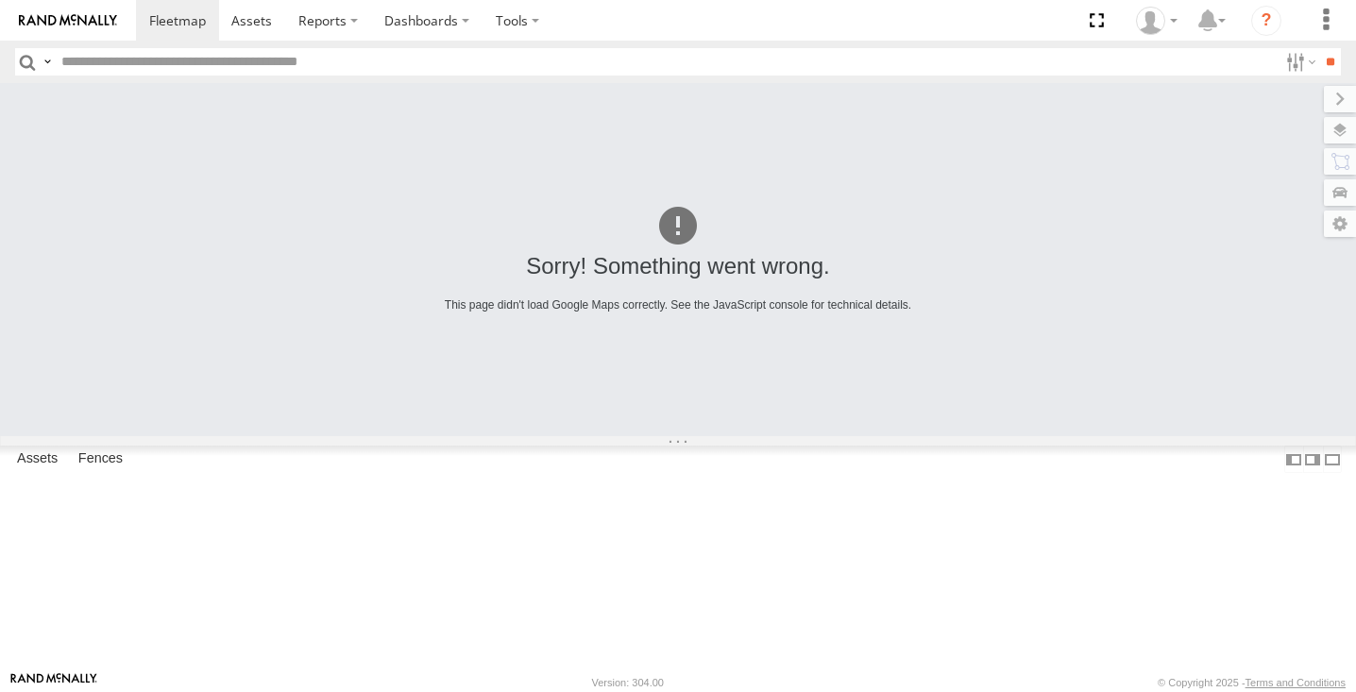
scroll to position [483, 0]
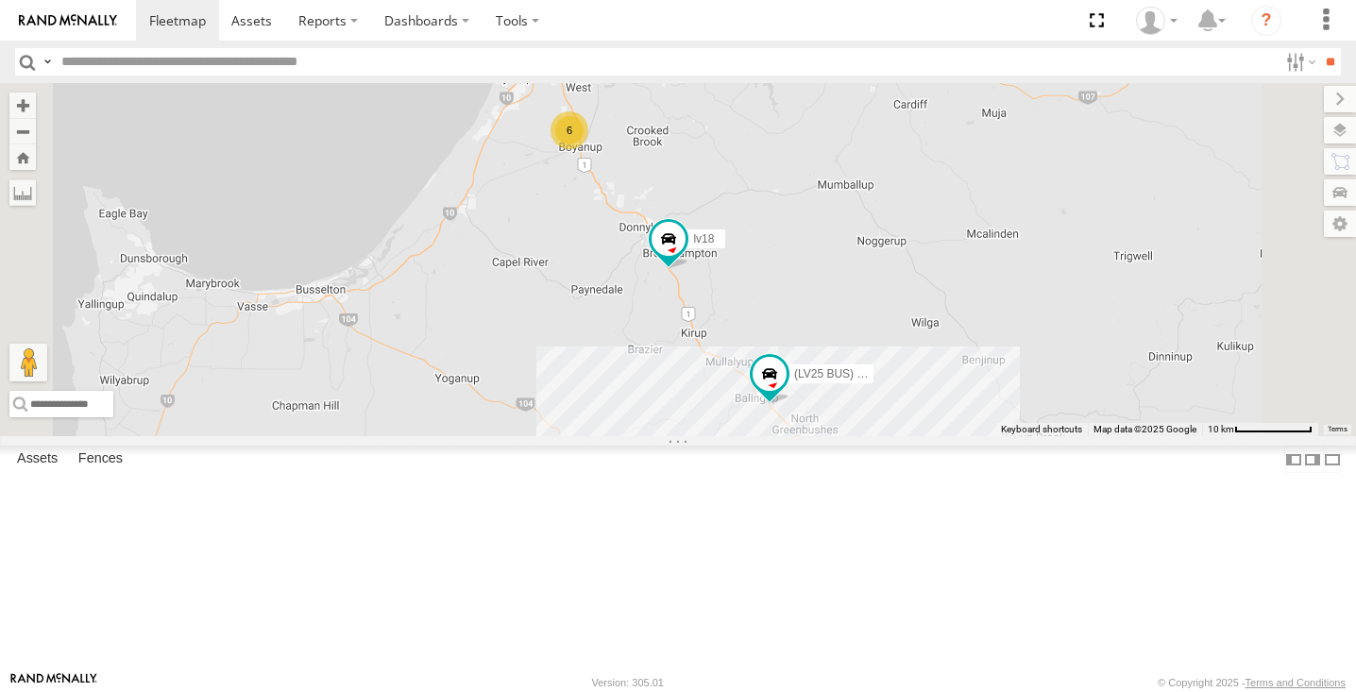
click at [823, 480] on div "10" at bounding box center [804, 461] width 38 height 38
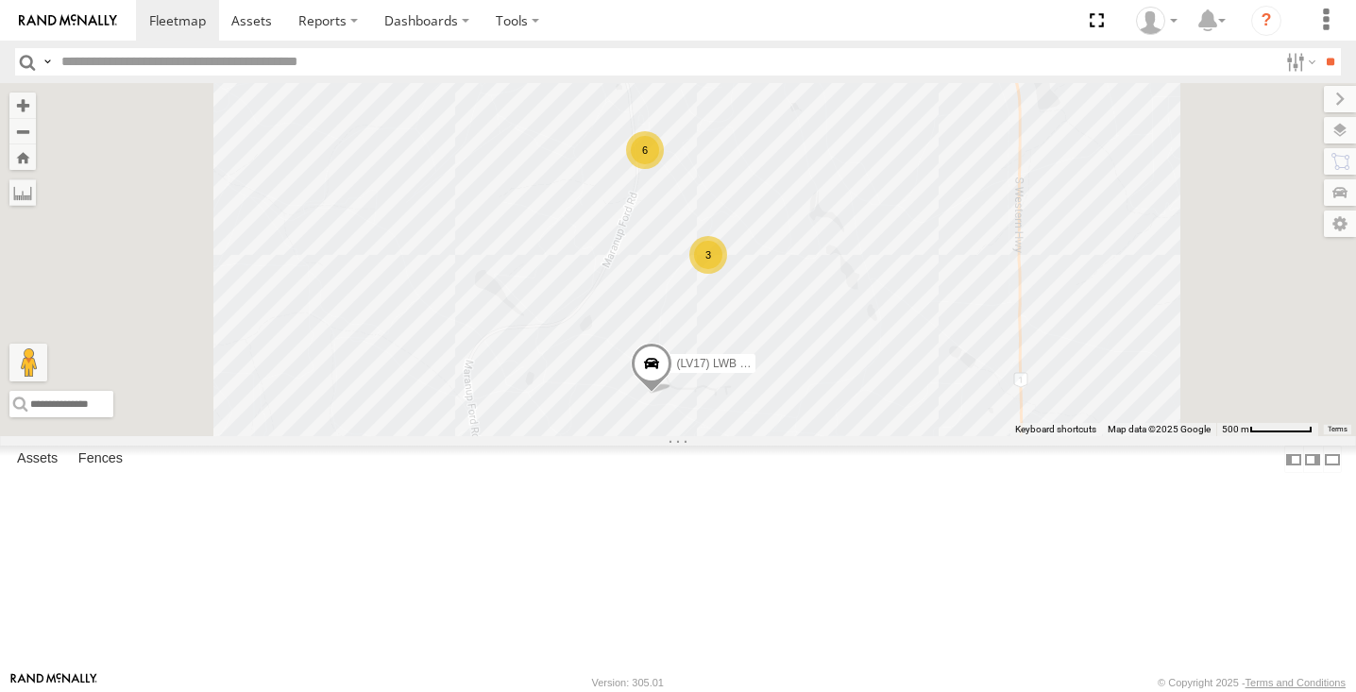
click at [727, 274] on div "3" at bounding box center [708, 255] width 38 height 38
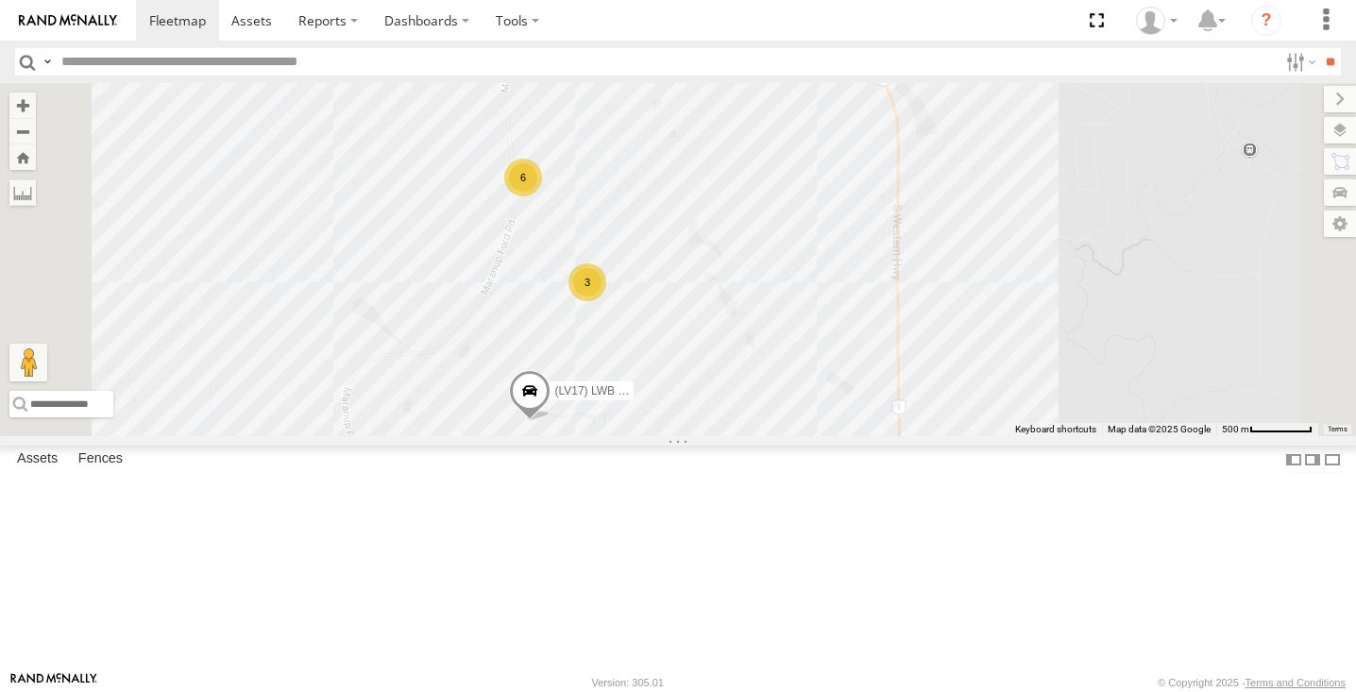
drag, startPoint x: 527, startPoint y: 124, endPoint x: 571, endPoint y: 218, distance: 104.3
click at [571, 218] on div "lv18 (LV25 BUS) 4675504189 (LV 11). Patrol (LV17) LWB Musso 6 3" at bounding box center [678, 259] width 1356 height 353
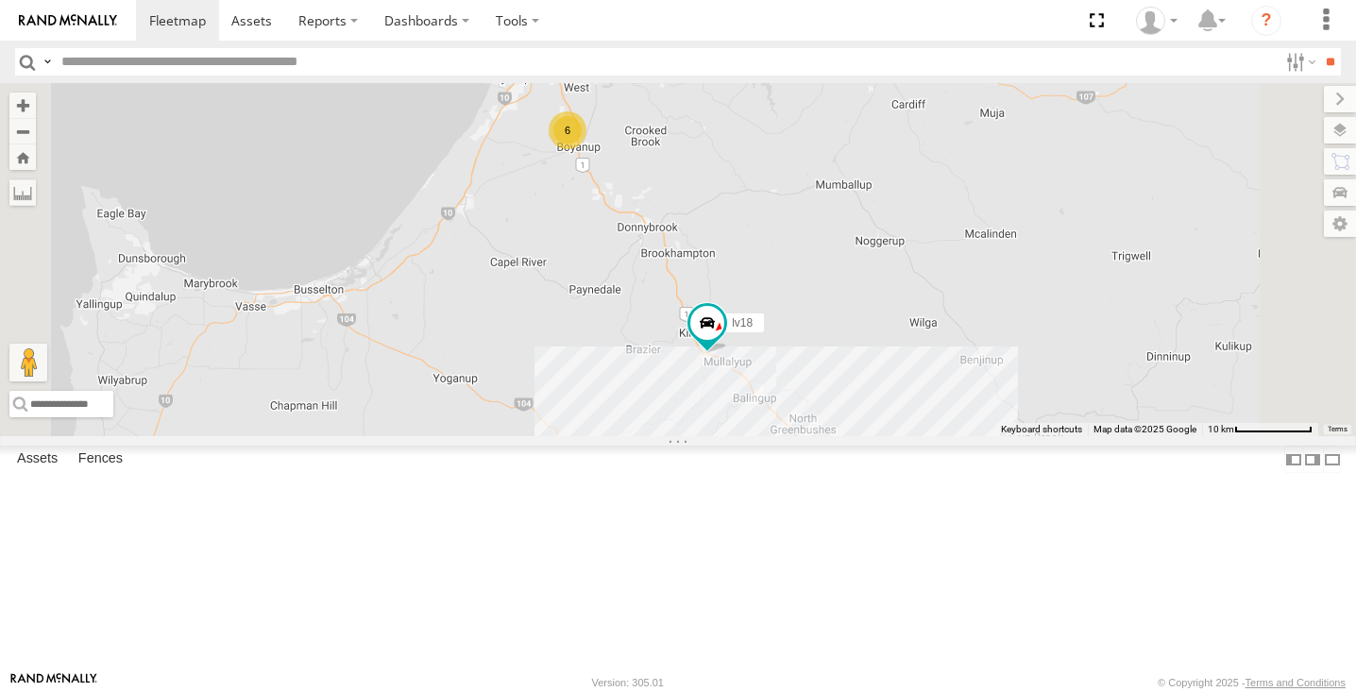
click at [821, 480] on div "11" at bounding box center [802, 461] width 38 height 38
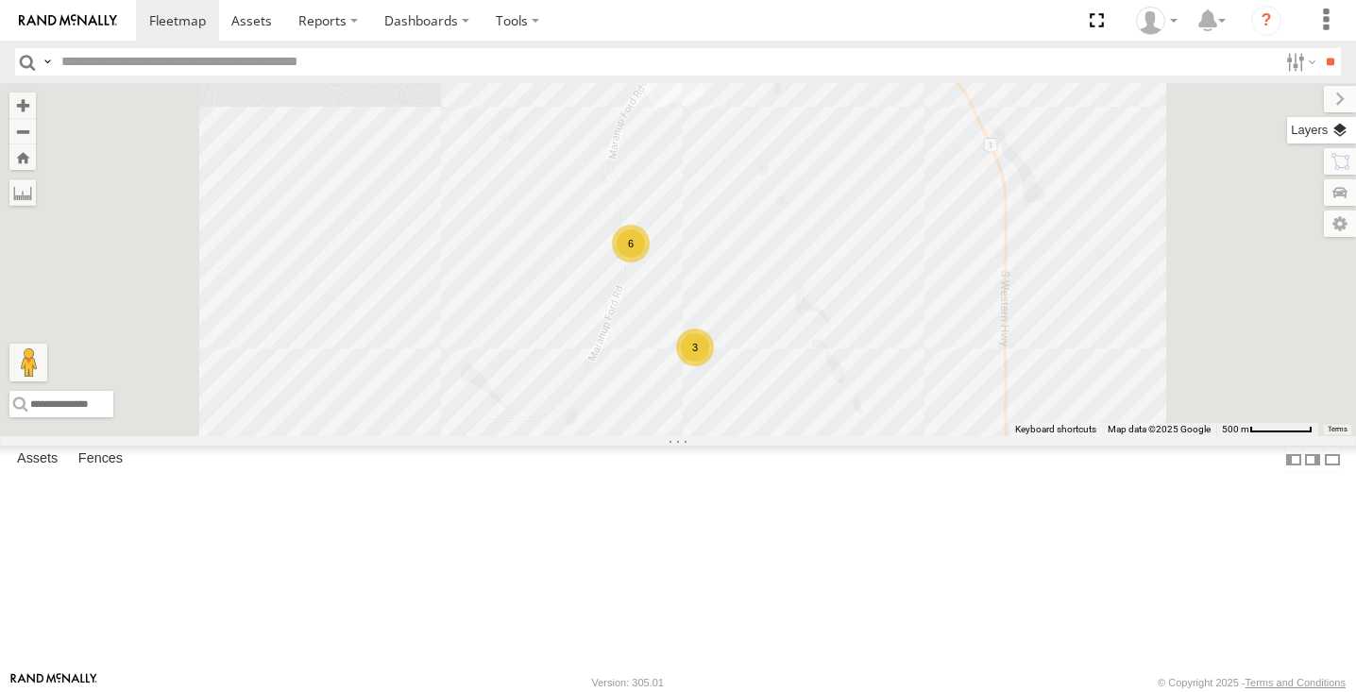
click at [1333, 135] on label at bounding box center [1321, 130] width 69 height 26
click at [0, 0] on label at bounding box center [0, 0] width 0 height 0
click at [0, 0] on span "Satellite + Roadmap" at bounding box center [0, 0] width 0 height 0
click at [1292, 104] on label at bounding box center [1323, 99] width 63 height 26
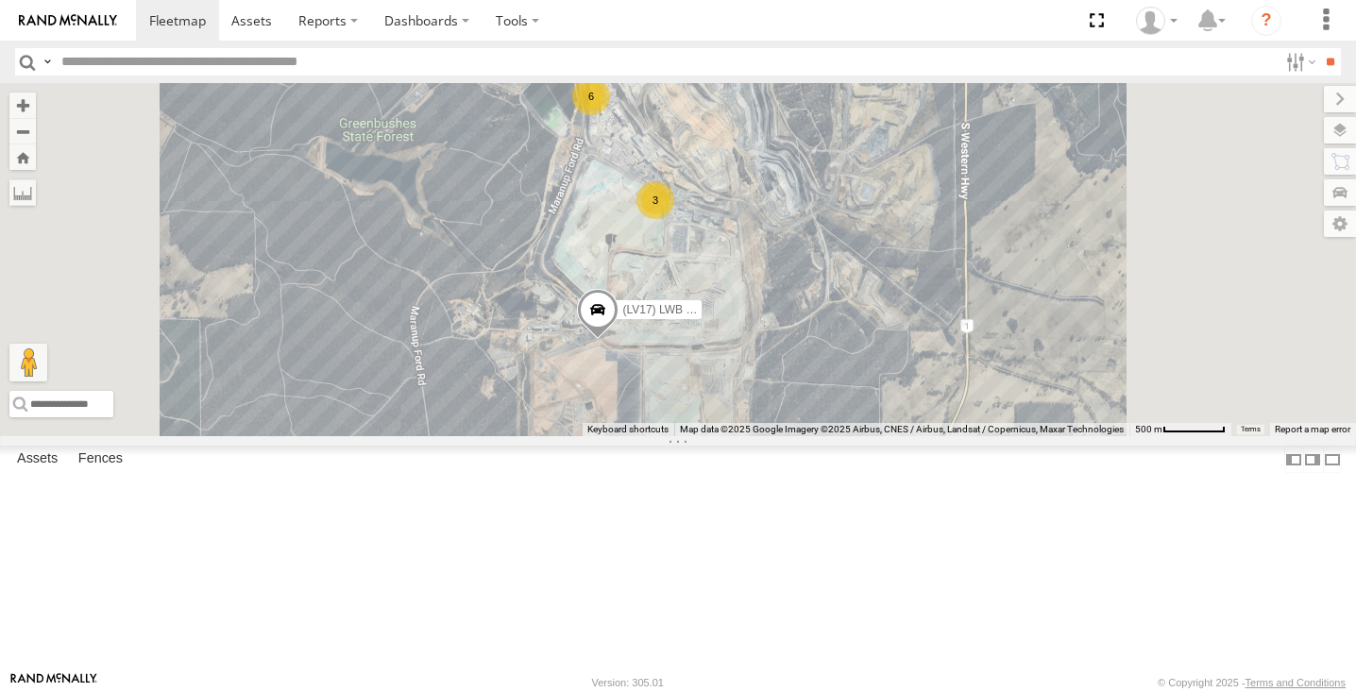
drag, startPoint x: 1091, startPoint y: 335, endPoint x: 1049, endPoint y: 184, distance: 156.9
click at [1049, 184] on div "lv18 (LV 11). Patrol 6 3 (LV17) LWB Musso (LV25 BUS) 4675504189" at bounding box center [678, 259] width 1356 height 353
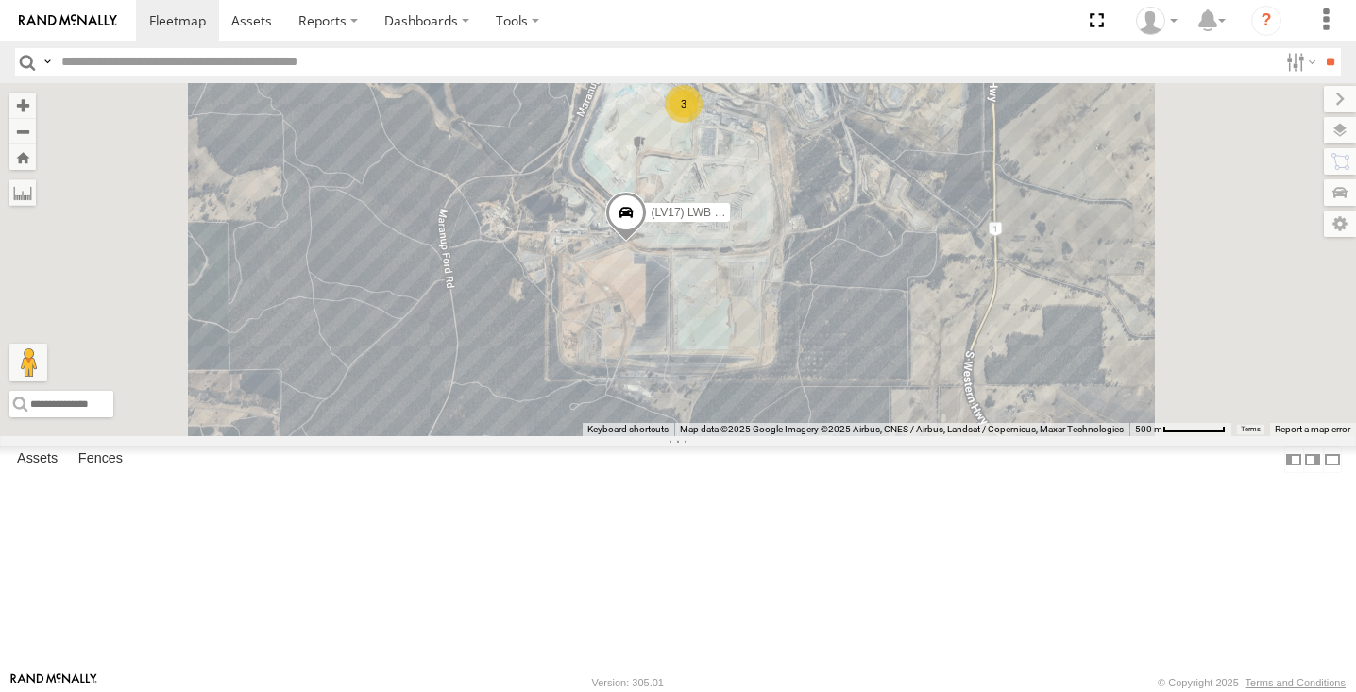
drag, startPoint x: 1018, startPoint y: 371, endPoint x: 1051, endPoint y: 232, distance: 142.6
click at [1051, 234] on div "lv18 (LV 11). Patrol 6 3 (LV17) LWB Musso (LV25 BUS) 4675504189" at bounding box center [678, 259] width 1356 height 353
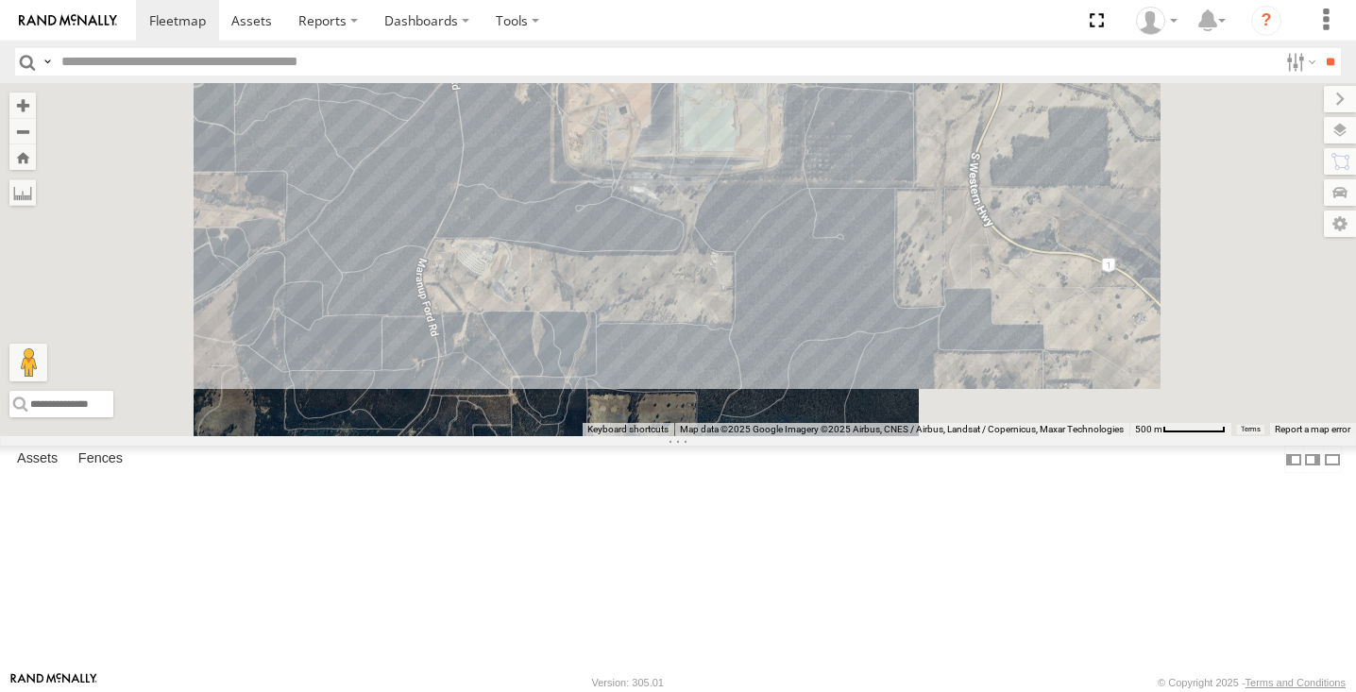
drag, startPoint x: 976, startPoint y: 474, endPoint x: 976, endPoint y: 316, distance: 157.6
click at [976, 316] on div "lv18 (LV 11). Patrol 6 3 (LV17) LWB Musso (LV25 BUS) 4675504189" at bounding box center [678, 259] width 1356 height 353
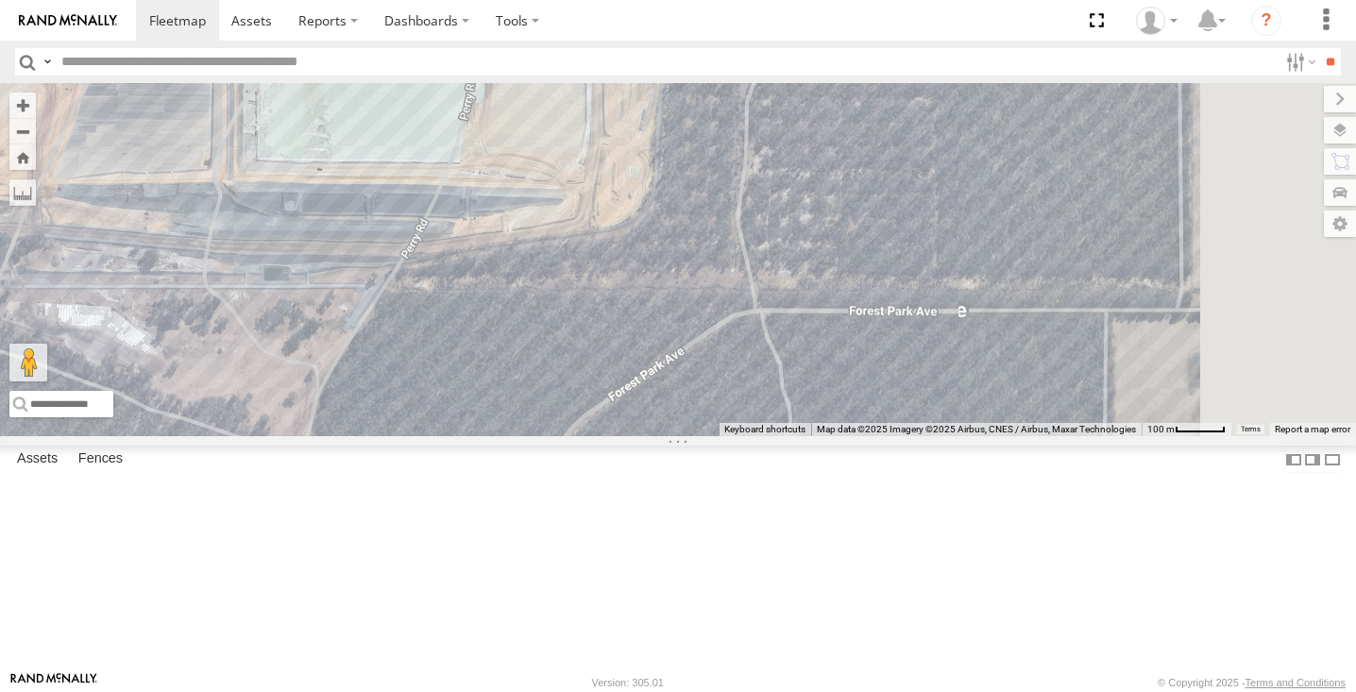
drag, startPoint x: 1118, startPoint y: 358, endPoint x: 901, endPoint y: 421, distance: 226.1
click at [901, 421] on div "lv18 (LV 11). Patrol (LV17) LWB Musso (LV25 BUS) 4675504189" at bounding box center [678, 259] width 1356 height 353
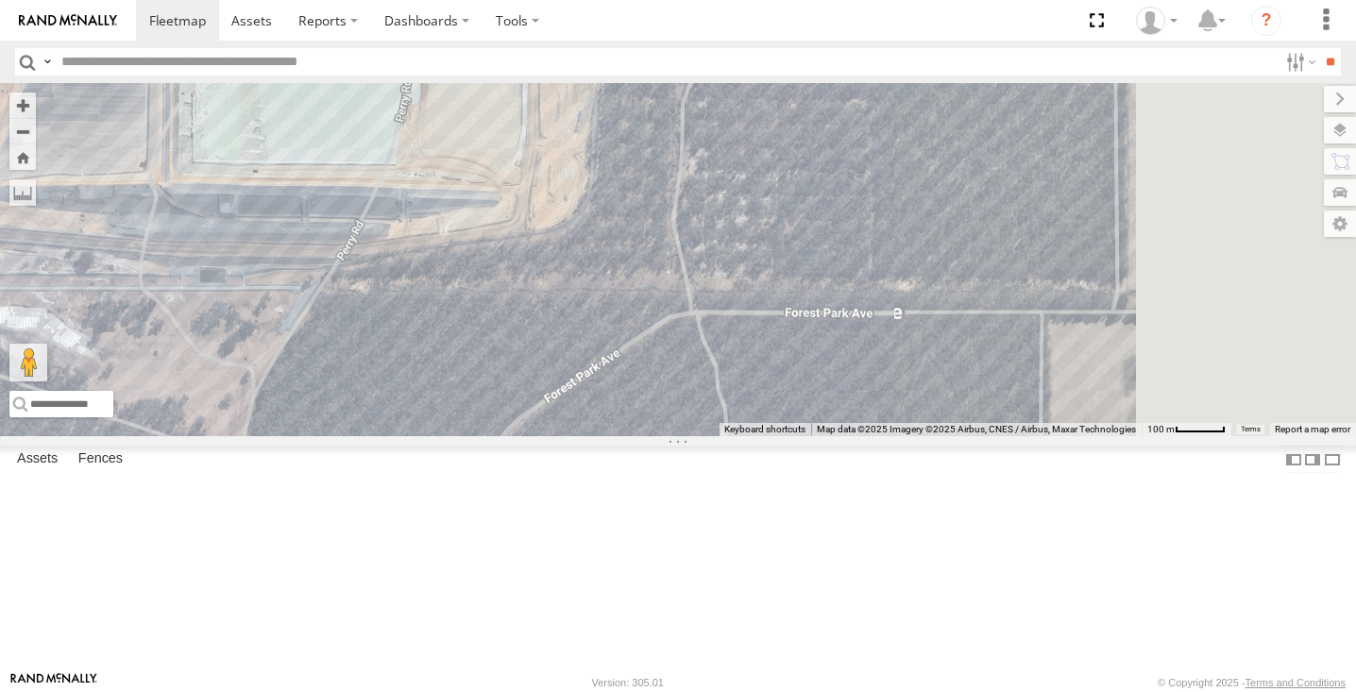
drag, startPoint x: 1065, startPoint y: 405, endPoint x: 891, endPoint y: 402, distance: 173.7
click at [892, 402] on div "lv18 (LV 11). Patrol (LV17) LWB Musso (LV25 BUS) 4675504189" at bounding box center [678, 259] width 1356 height 353
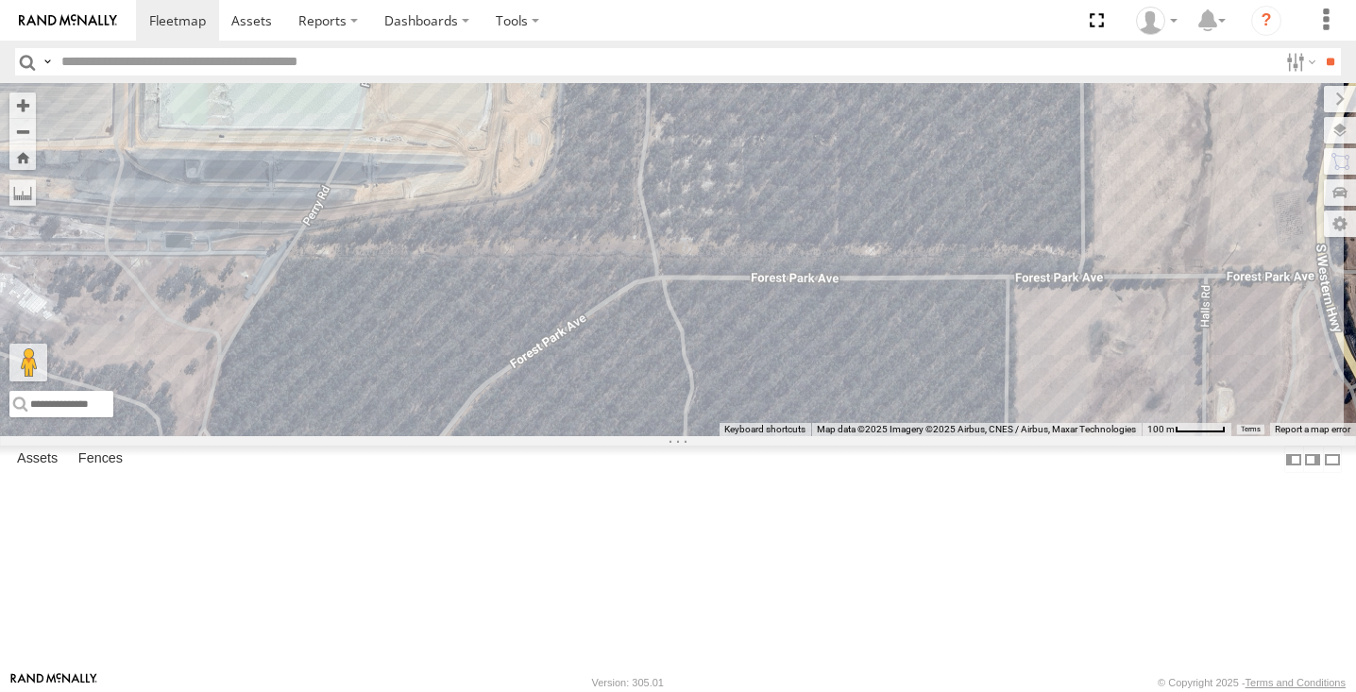
drag, startPoint x: 891, startPoint y: 410, endPoint x: 1183, endPoint y: 375, distance: 293.8
click at [1175, 376] on div "lv18 (LV 11). Patrol (LV17) LWB Musso (LV25 BUS) 4675504189" at bounding box center [678, 259] width 1356 height 353
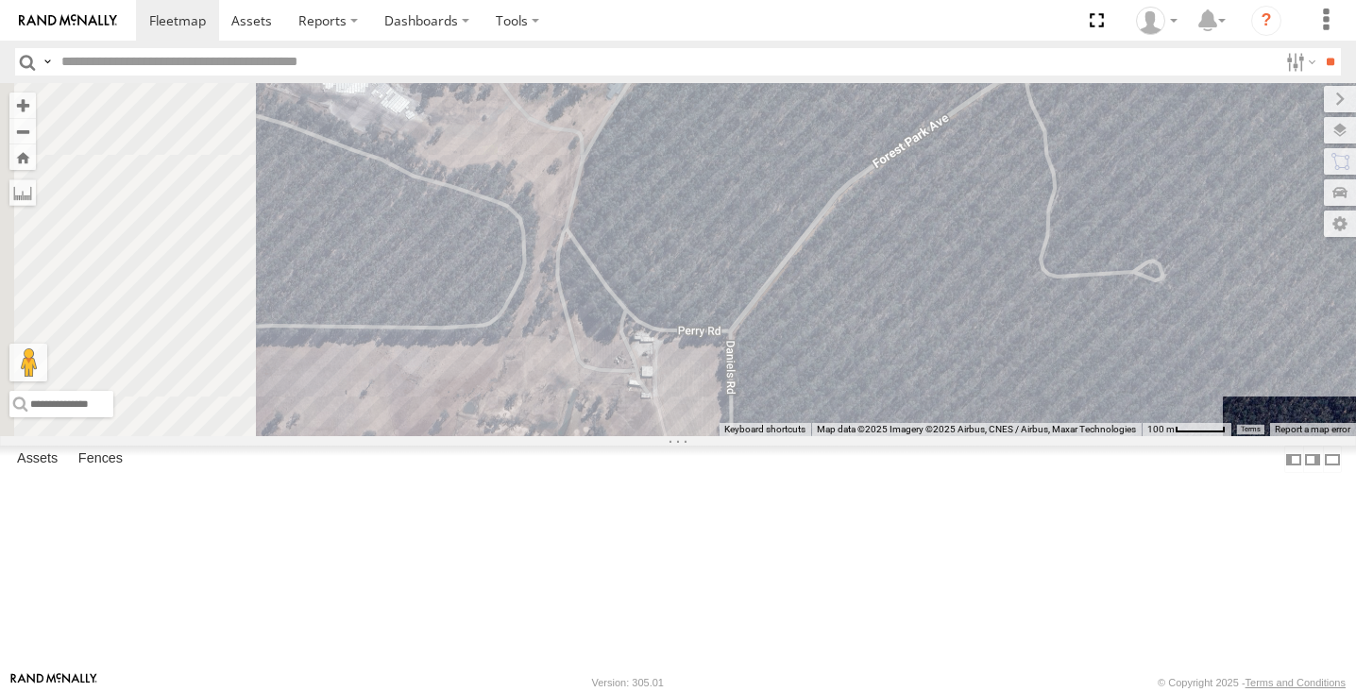
drag, startPoint x: 925, startPoint y: 515, endPoint x: 1090, endPoint y: 363, distance: 224.5
click at [1090, 363] on div "lv18 (LV 11). Patrol (LV17) LWB Musso (LV25 BUS) 4675504189" at bounding box center [678, 259] width 1356 height 353
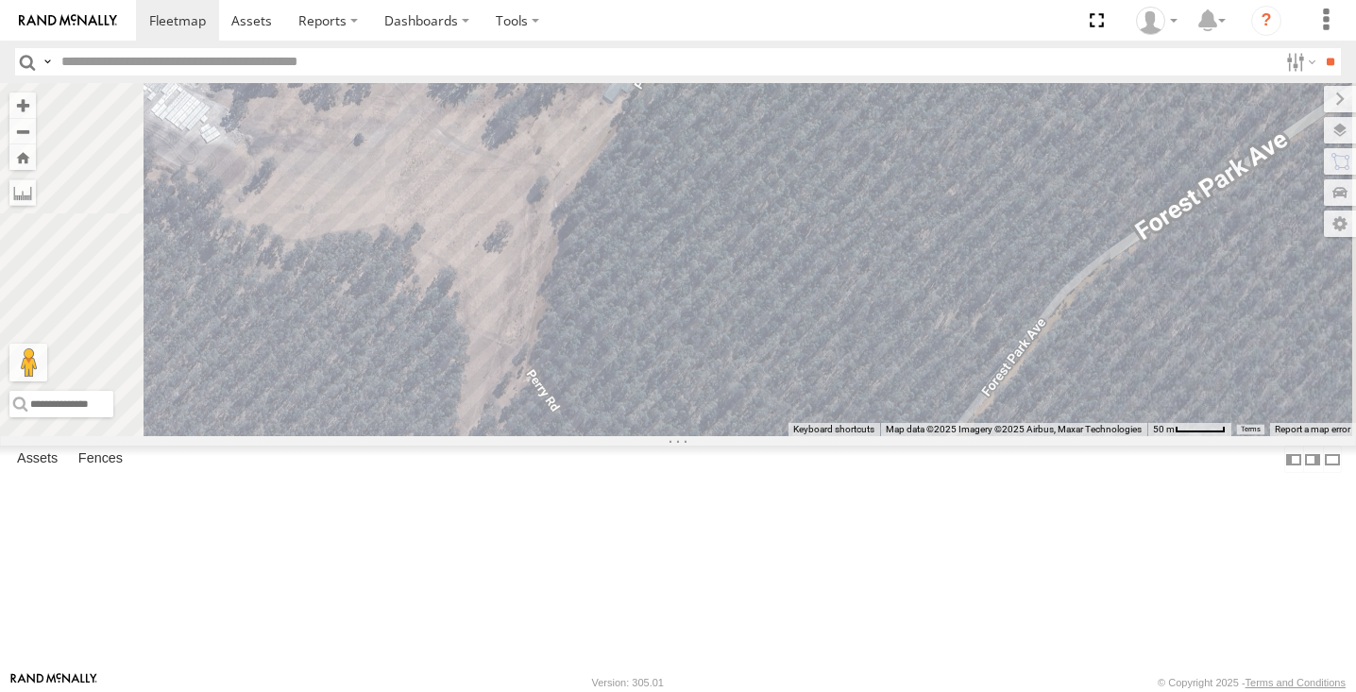
drag, startPoint x: 786, startPoint y: 310, endPoint x: 801, endPoint y: 485, distance: 176.2
click at [800, 436] on div "lv18 (LV 11). Patrol (LV17) LWB Musso (LV25 BUS) 4675504189" at bounding box center [678, 259] width 1356 height 353
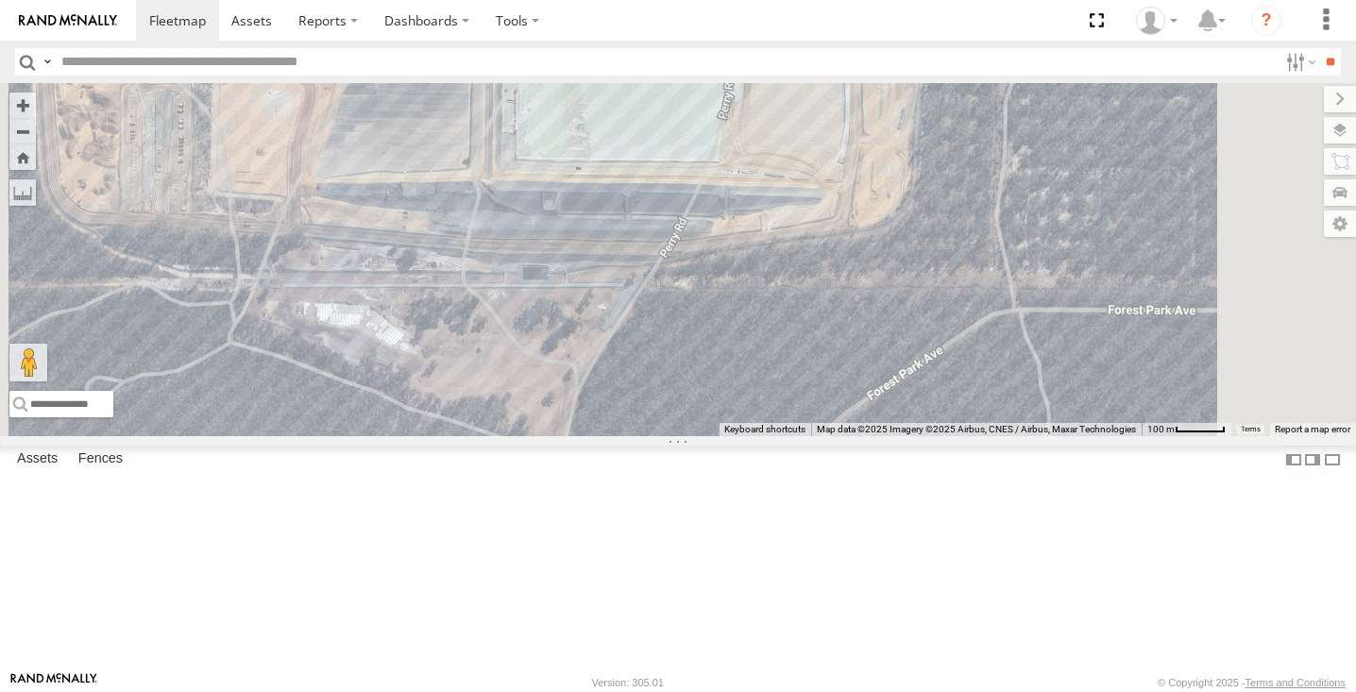
drag, startPoint x: 801, startPoint y: 358, endPoint x: 807, endPoint y: 466, distance: 108.7
click at [807, 436] on div "lv18 (LV 11). Patrol (LV17) LWB Musso (LV25 BUS) 4675504189" at bounding box center [678, 259] width 1356 height 353
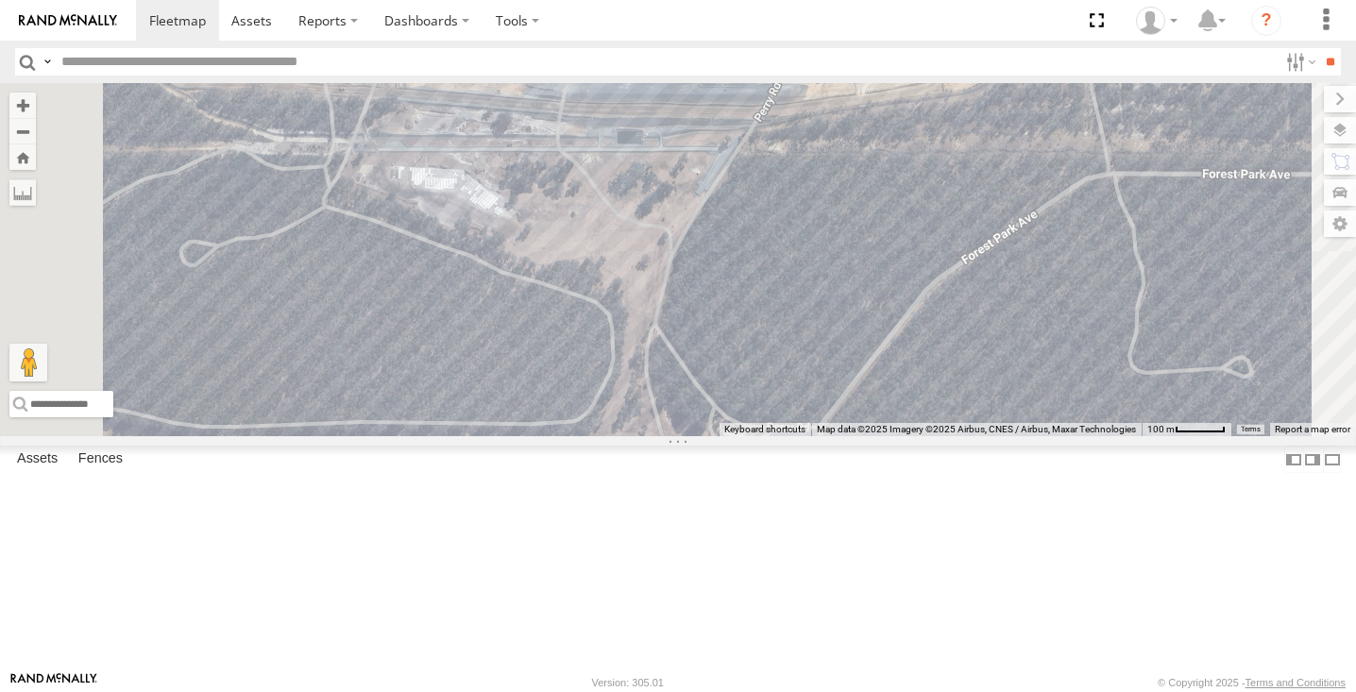
drag, startPoint x: 768, startPoint y: 487, endPoint x: 849, endPoint y: 104, distance: 391.6
click at [849, 104] on div "lv18 (LV 11). Patrol (LV17) LWB Musso (LV25 BUS) 4675504189" at bounding box center [678, 259] width 1356 height 353
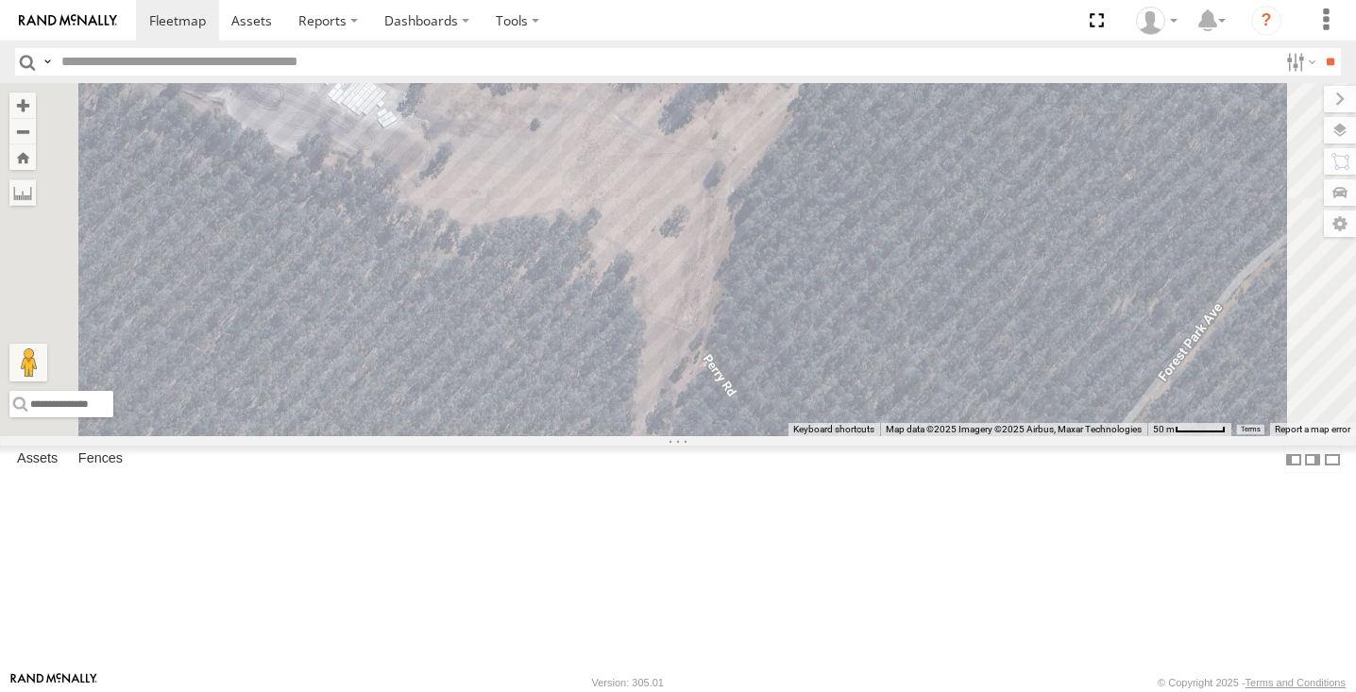
drag, startPoint x: 935, startPoint y: 428, endPoint x: 1017, endPoint y: 186, distance: 254.9
click at [1016, 191] on div "lv18 (LV 11). Patrol (LV17) LWB Musso (LV25 BUS) 4675504189" at bounding box center [678, 259] width 1356 height 353
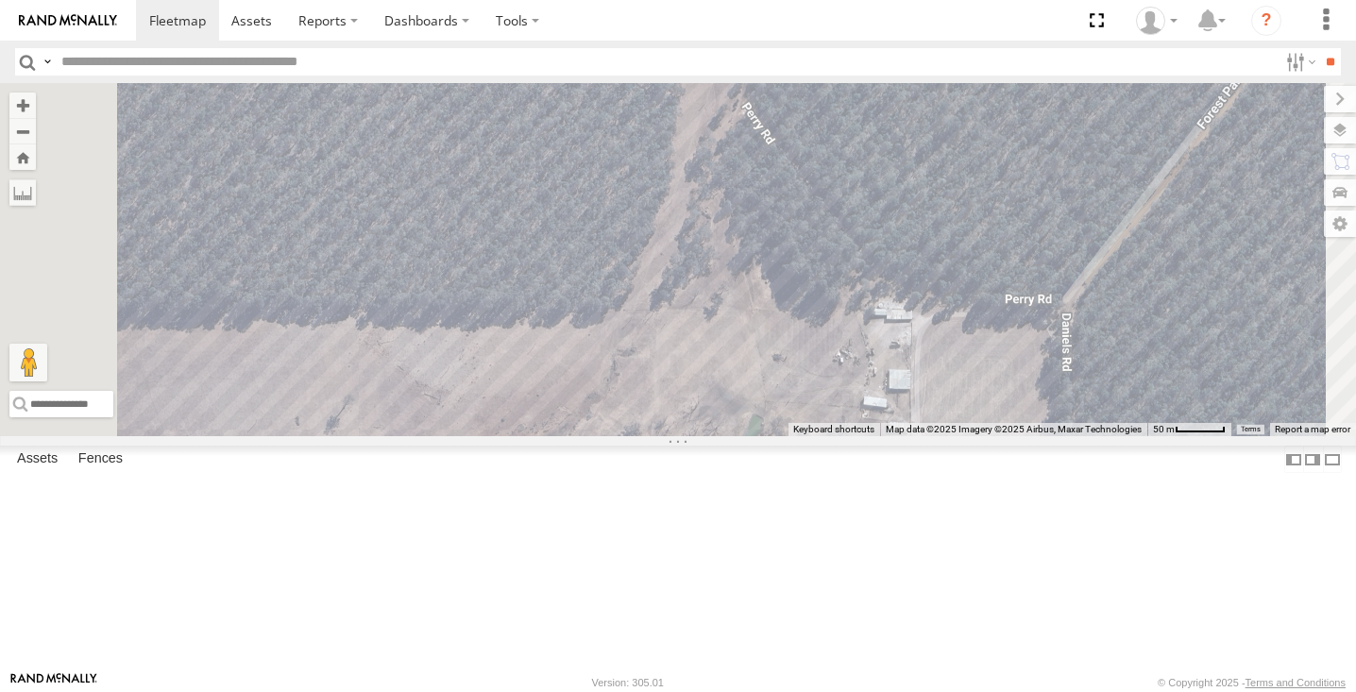
drag, startPoint x: 879, startPoint y: 261, endPoint x: 1000, endPoint y: 394, distance: 179.8
click at [996, 392] on div "lv18 (LV 11). Patrol (LV17) LWB Musso (LV25 BUS) 4675504189" at bounding box center [678, 259] width 1356 height 353
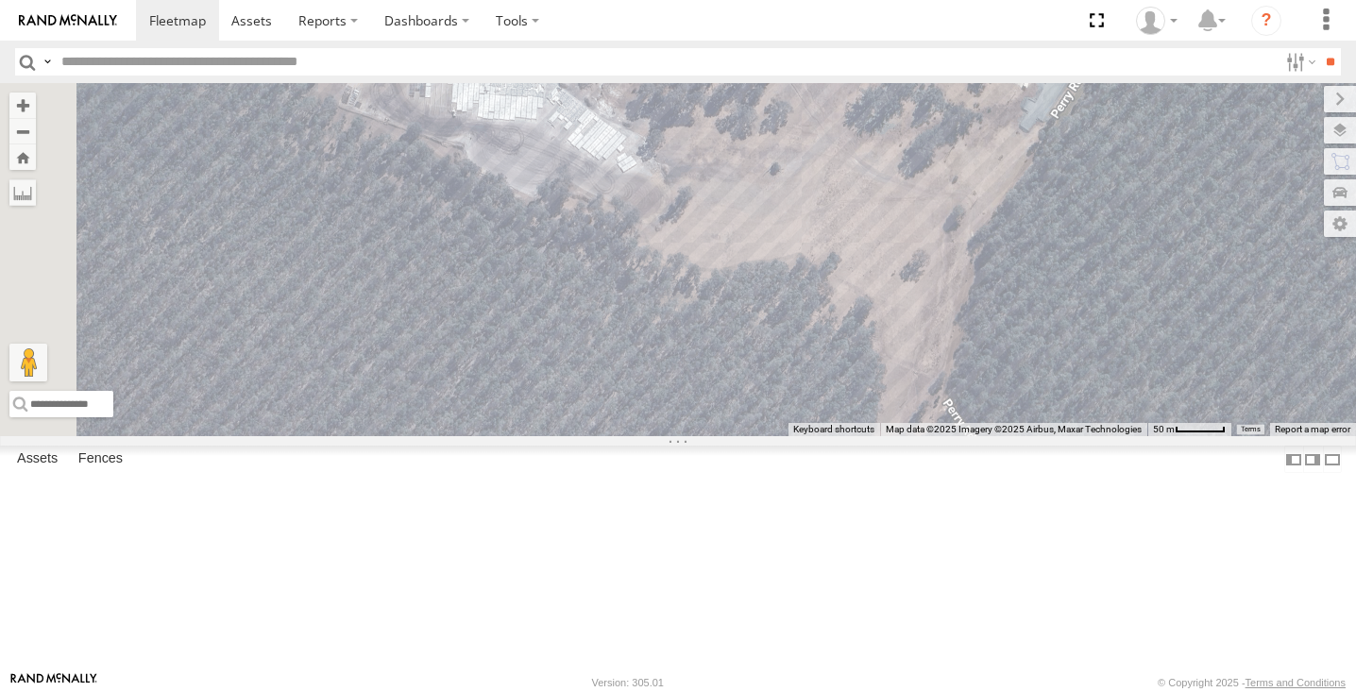
drag, startPoint x: 1115, startPoint y: 398, endPoint x: 805, endPoint y: 362, distance: 311.7
click at [810, 362] on div "lv18 (LV 11). Patrol (LV17) LWB Musso (LV25 BUS) 4675504189" at bounding box center [678, 259] width 1356 height 353
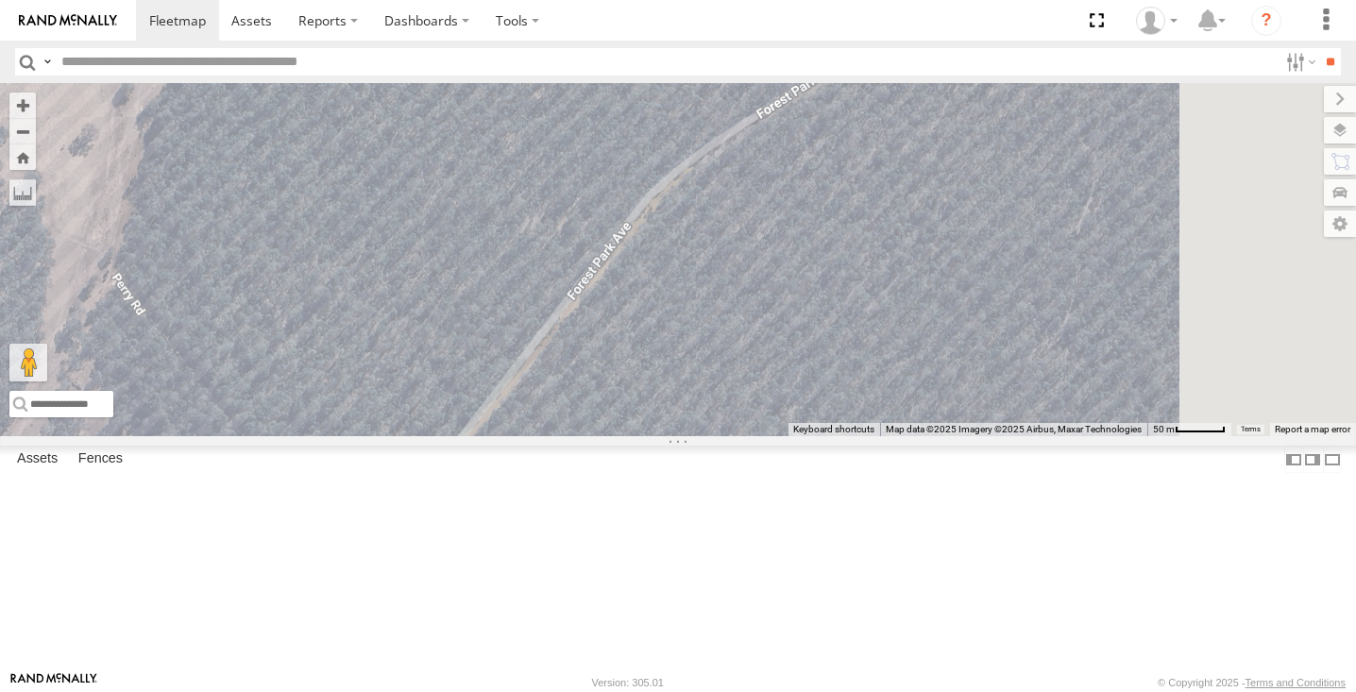
drag, startPoint x: 959, startPoint y: 266, endPoint x: 729, endPoint y: 413, distance: 273.4
click at [735, 413] on div "lv18 (LV 11). Patrol (LV17) LWB Musso (LV25 BUS) 4675504189" at bounding box center [678, 259] width 1356 height 353
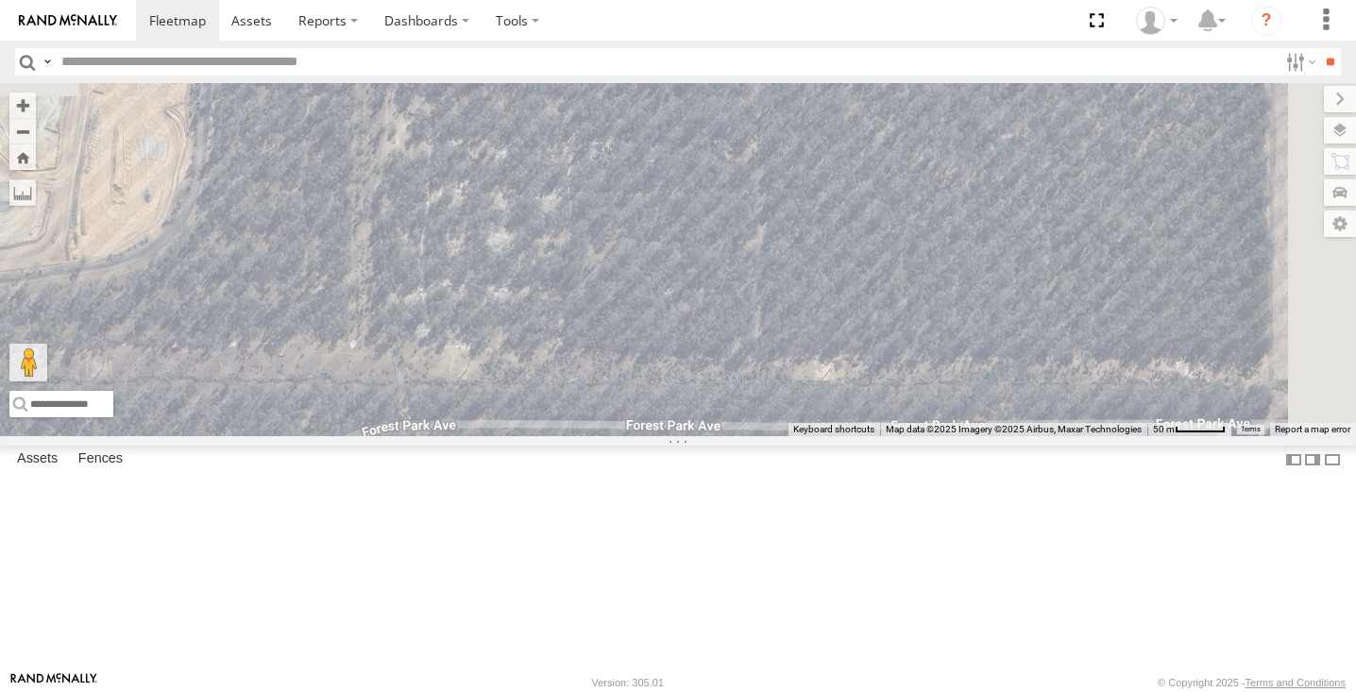
drag, startPoint x: 806, startPoint y: 383, endPoint x: 798, endPoint y: 498, distance: 115.5
click at [799, 436] on div "lv18 (LV 11). Patrol (LV17) LWB Musso (LV25 BUS) 4675504189" at bounding box center [678, 259] width 1356 height 353
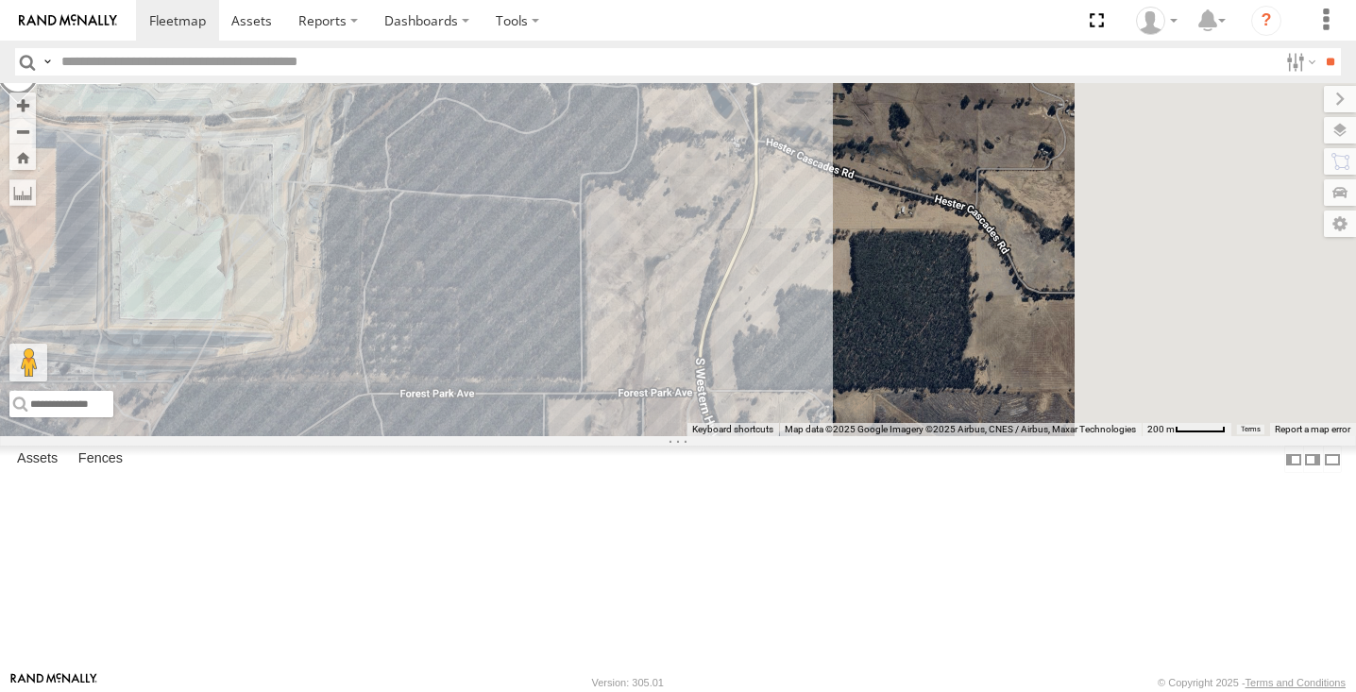
drag, startPoint x: 883, startPoint y: 466, endPoint x: 728, endPoint y: 429, distance: 159.1
click at [728, 429] on div "lv18 (LV 11). Patrol (LV17) LWB Musso (LV25 BUS) 4675504189" at bounding box center [678, 259] width 1356 height 353
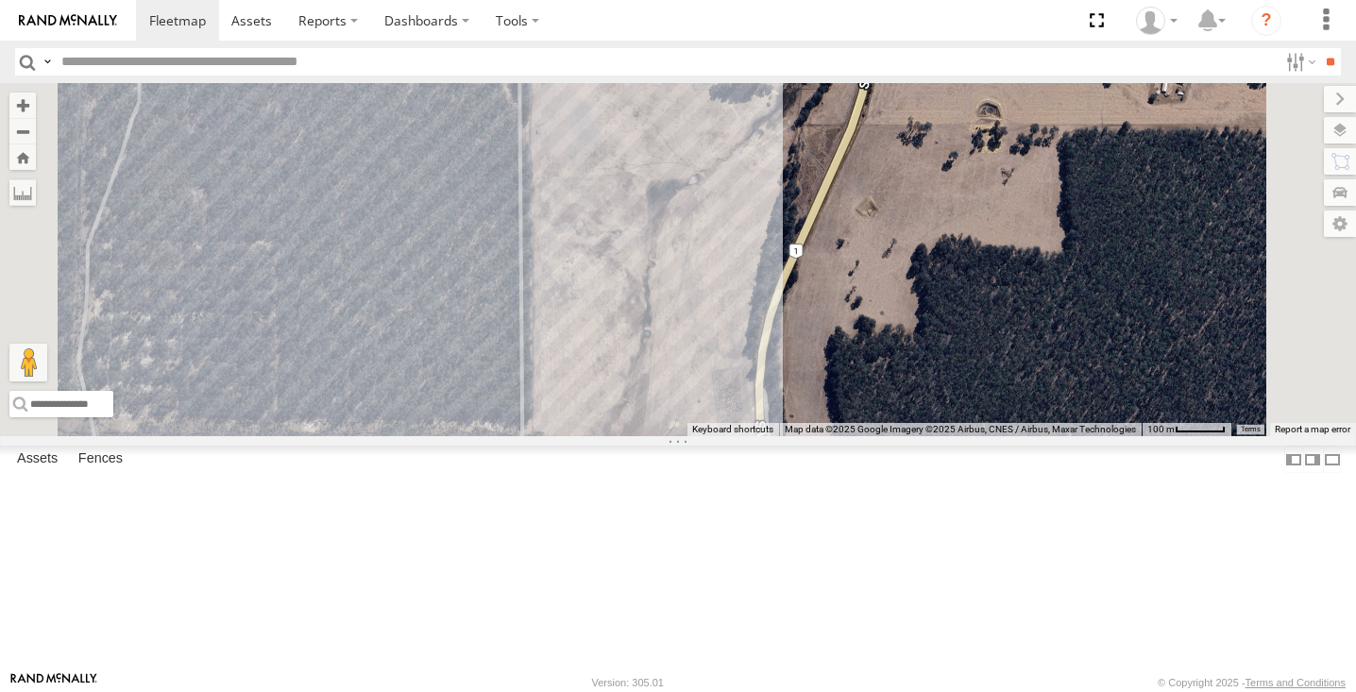
drag, startPoint x: 714, startPoint y: 509, endPoint x: 865, endPoint y: 326, distance: 237.4
click at [865, 326] on div "lv18 (LV 11). Patrol (LV17) LWB Musso (LV25 BUS) 4675504189" at bounding box center [678, 259] width 1356 height 353
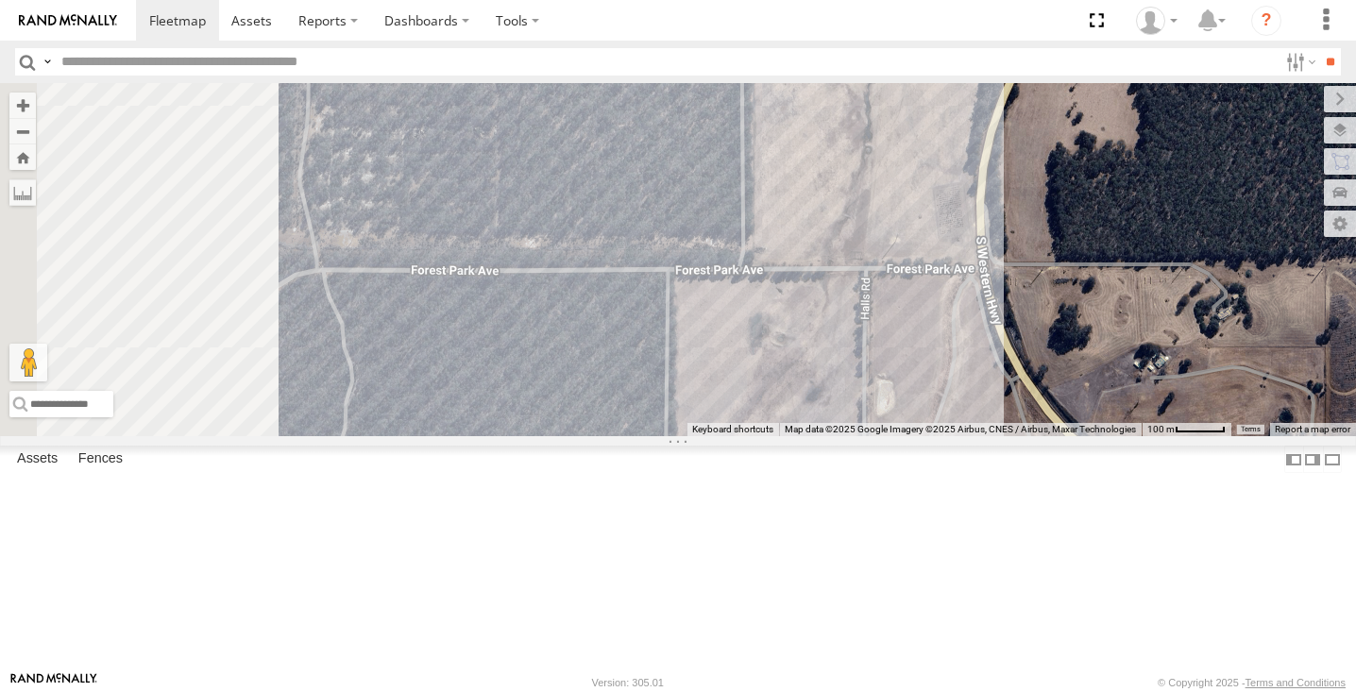
drag, startPoint x: 830, startPoint y: 342, endPoint x: 980, endPoint y: 330, distance: 150.5
click at [973, 330] on div "lv18 (LV 11). Patrol (LV17) LWB Musso (LV25 BUS) 4675504189" at bounding box center [678, 259] width 1356 height 353
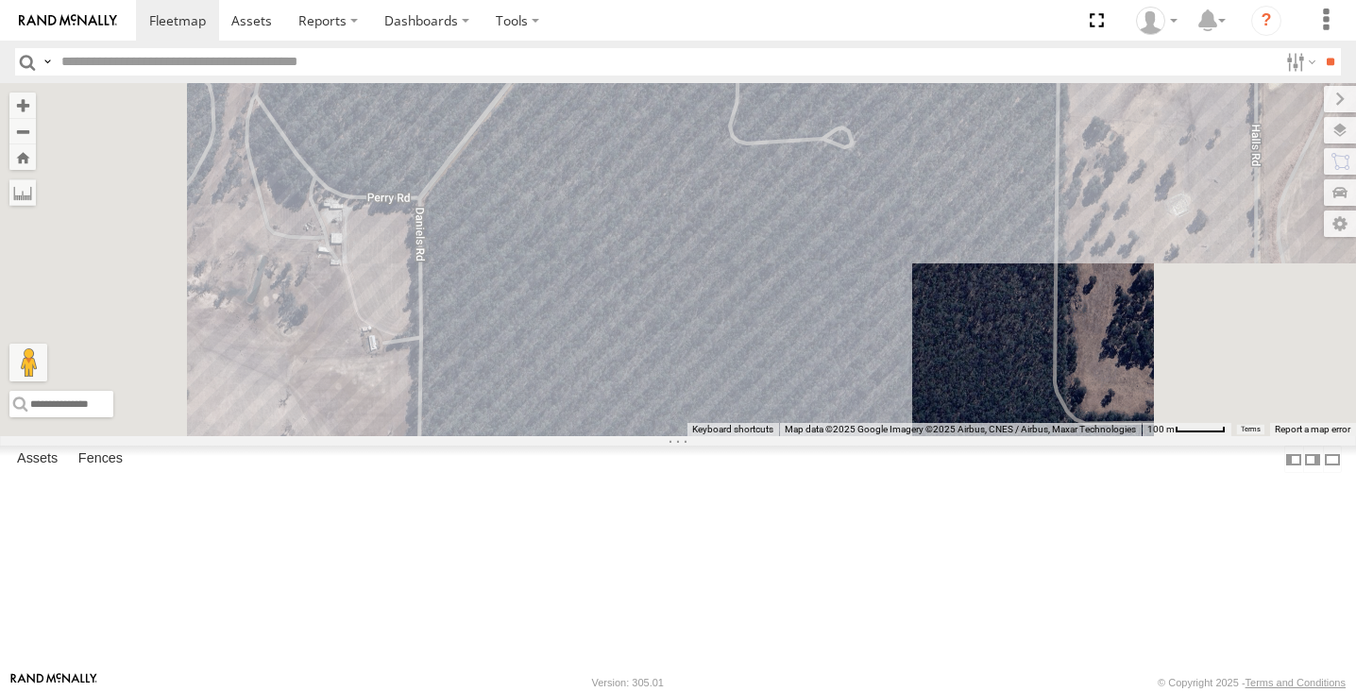
drag, startPoint x: 905, startPoint y: 514, endPoint x: 1009, endPoint y: 207, distance: 324.8
click at [1009, 207] on div "lv18 (LV 11). Patrol (LV17) LWB Musso (LV25 BUS) 4675504189" at bounding box center [678, 259] width 1356 height 353
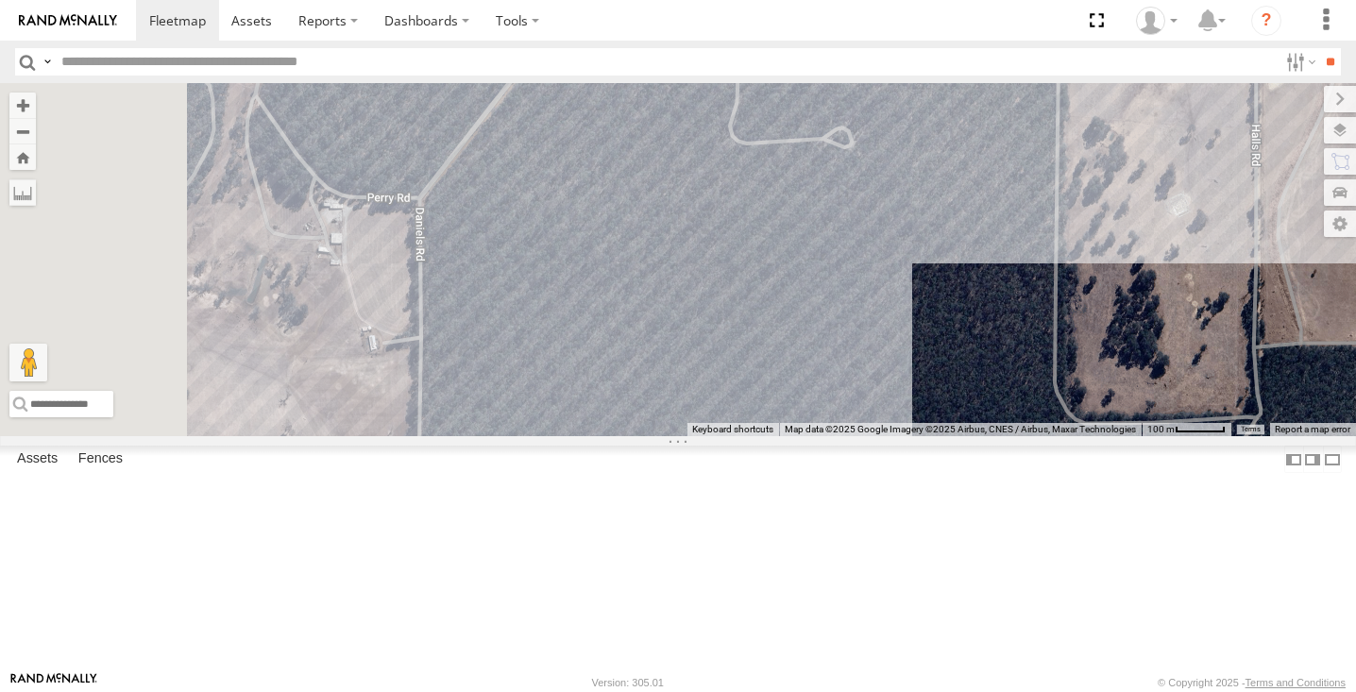
drag, startPoint x: 782, startPoint y: 348, endPoint x: 865, endPoint y: 328, distance: 85.4
click at [863, 329] on div "lv18 (LV 11). Patrol (LV17) LWB Musso (LV25 BUS) 4675504189" at bounding box center [678, 259] width 1356 height 353
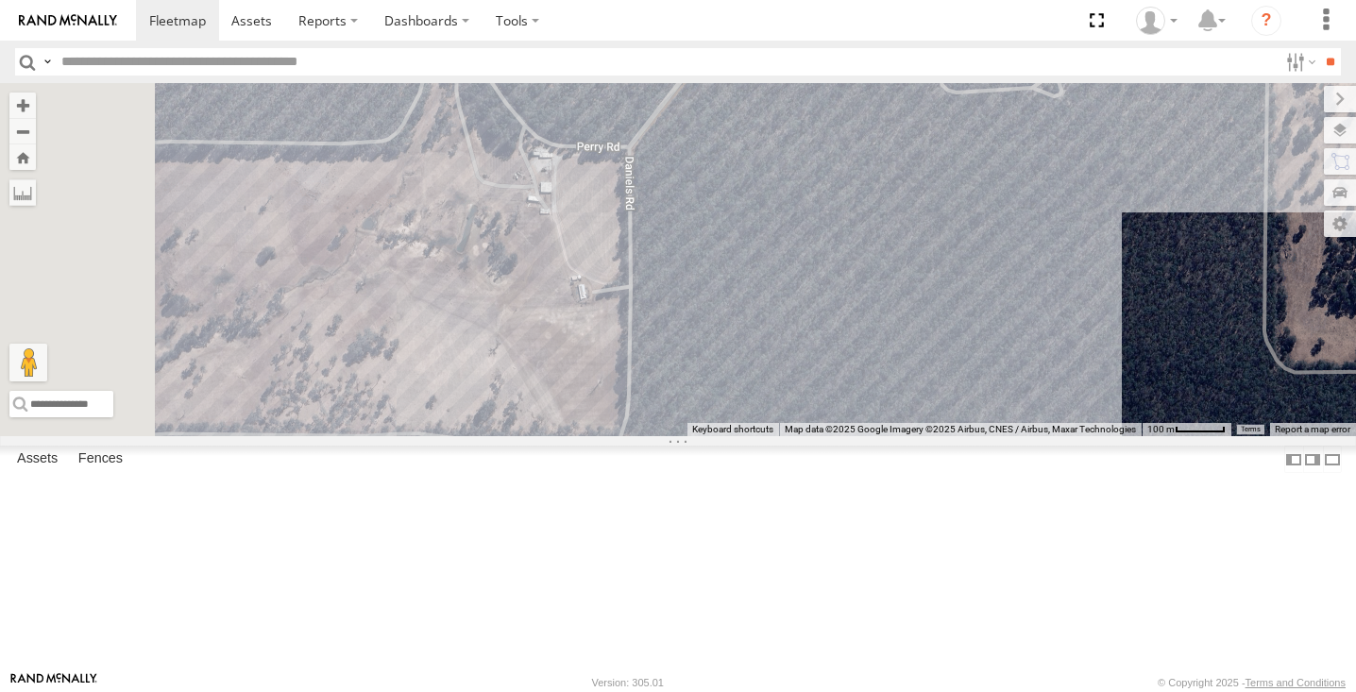
drag, startPoint x: 717, startPoint y: 392, endPoint x: 851, endPoint y: 348, distance: 140.9
click at [848, 349] on div "lv18 (LV 11). Patrol (LV17) LWB Musso (LV25 BUS) 4675504189" at bounding box center [678, 259] width 1356 height 353
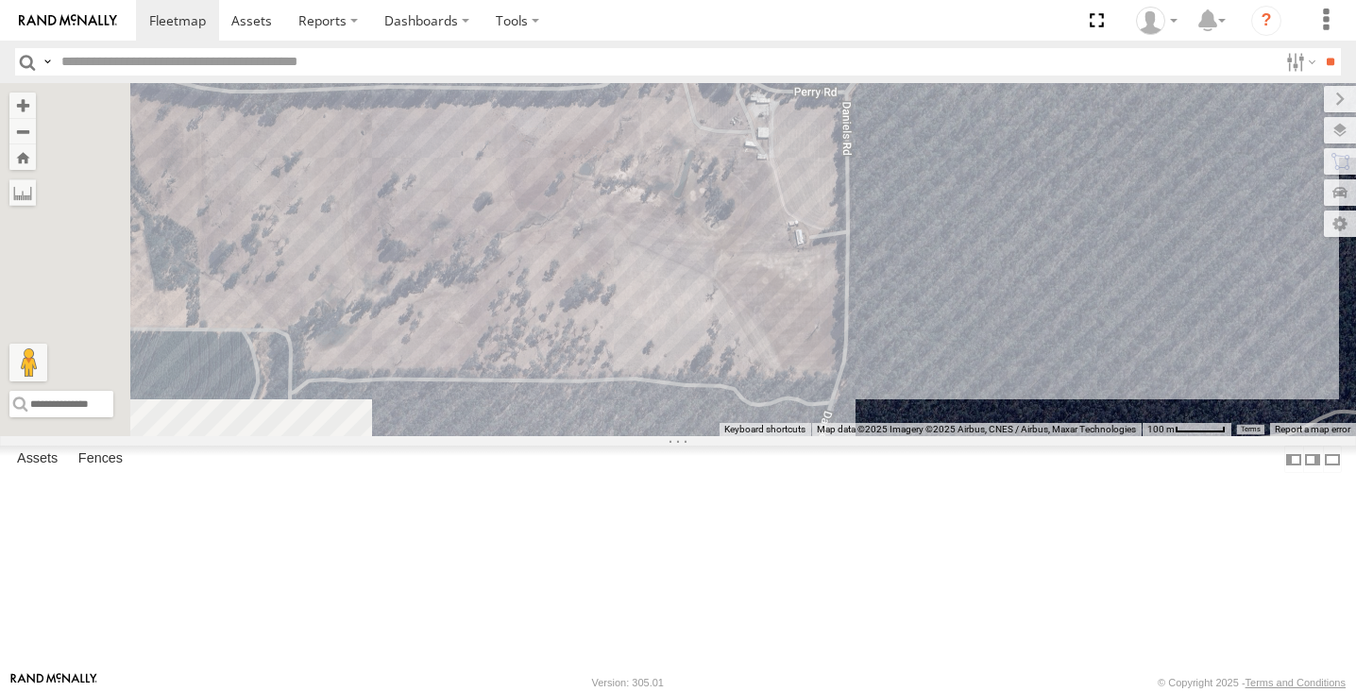
drag, startPoint x: 960, startPoint y: 262, endPoint x: 817, endPoint y: 398, distance: 197.6
click at [824, 396] on div "lv18 (LV 11). Patrol (LV17) LWB Musso (LV25 BUS) 4675504189" at bounding box center [678, 259] width 1356 height 353
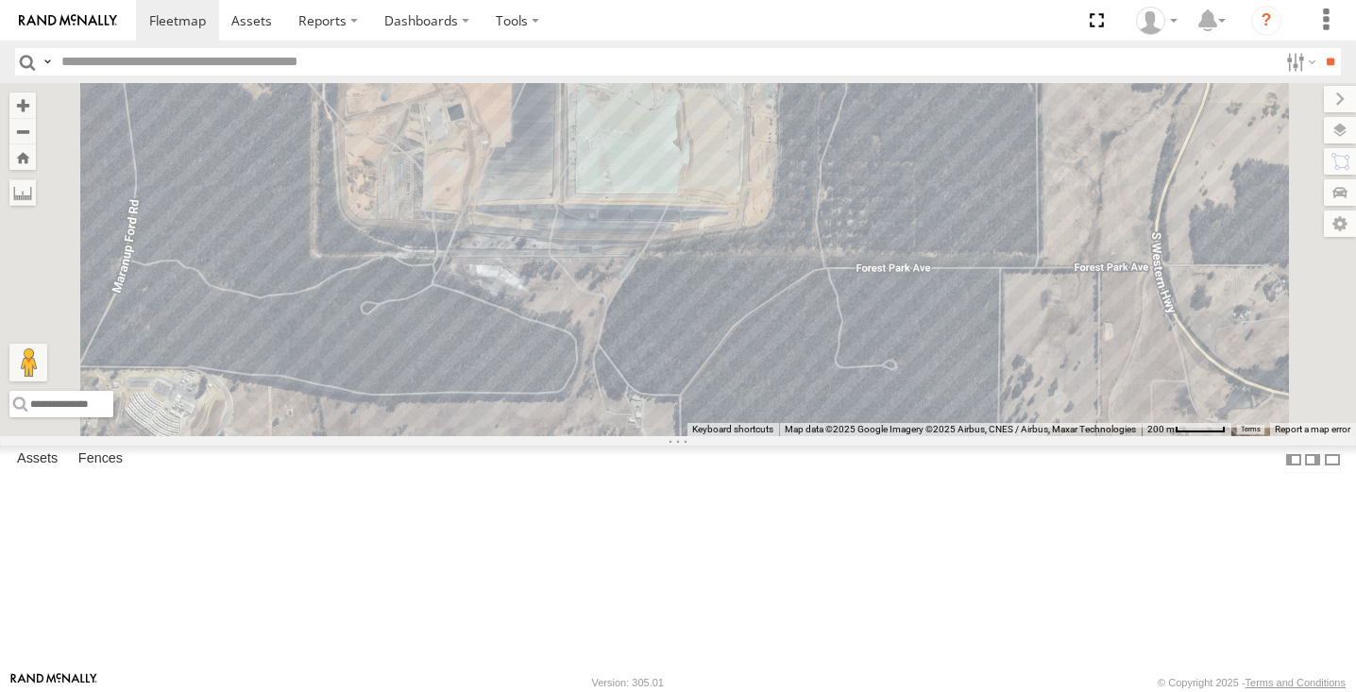
drag, startPoint x: 824, startPoint y: 341, endPoint x: 970, endPoint y: 403, distance: 159.0
click at [970, 403] on div at bounding box center [678, 259] width 1356 height 353
